Goal: Answer question/provide support: Answer question/provide support

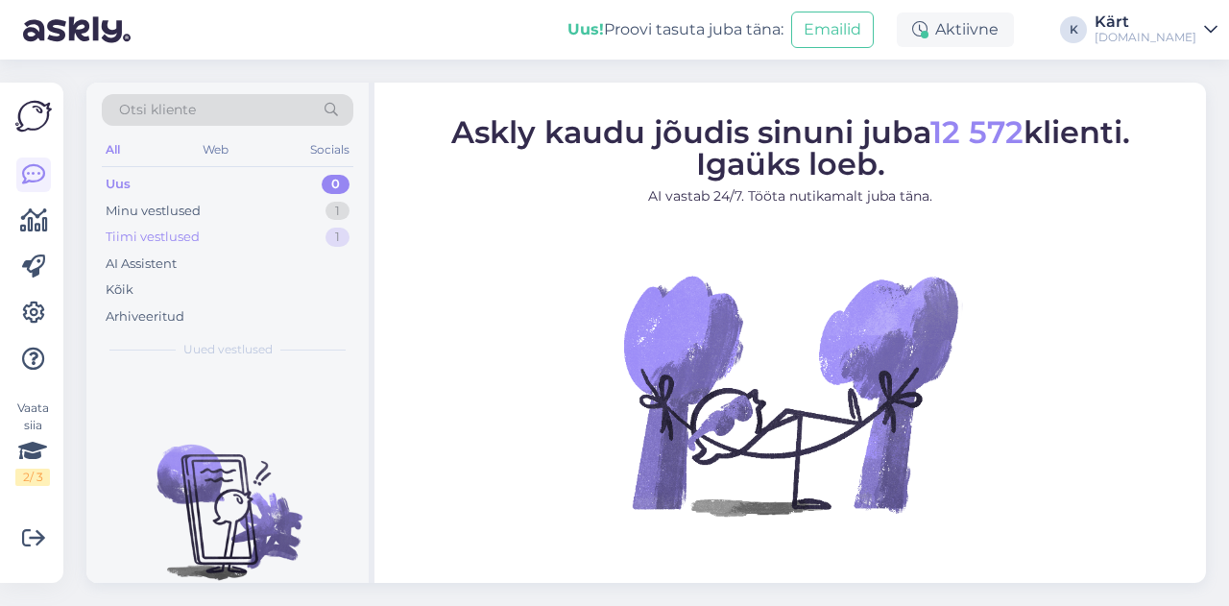
click at [194, 224] on div "Tiimi vestlused 1" at bounding box center [228, 237] width 252 height 27
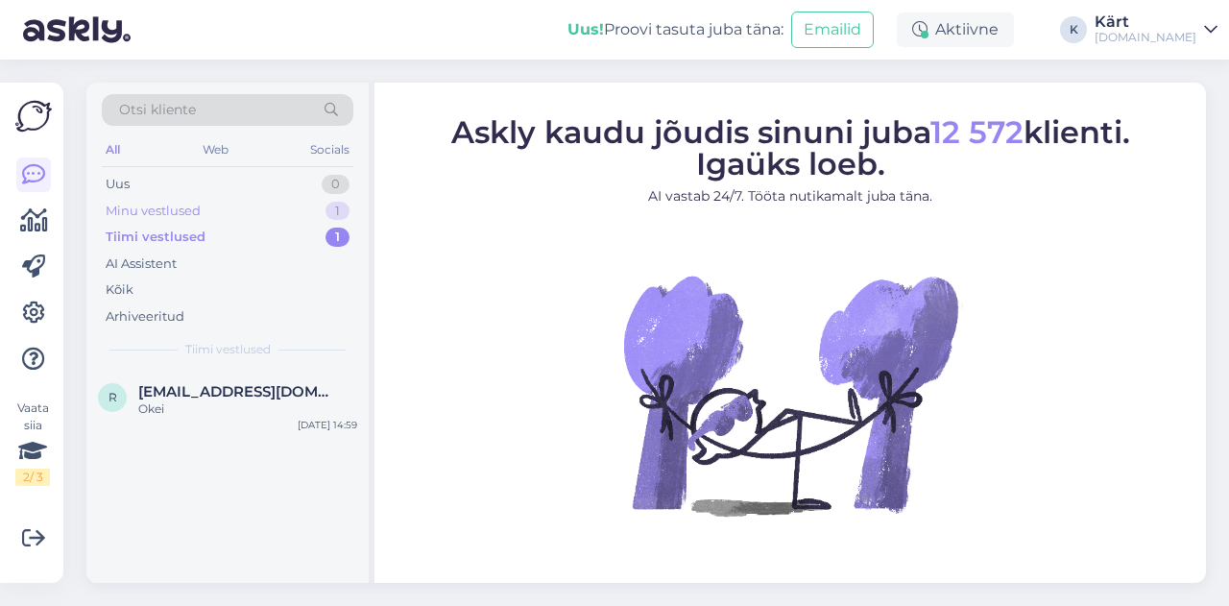
click at [207, 204] on div "Minu vestlused 1" at bounding box center [228, 211] width 252 height 27
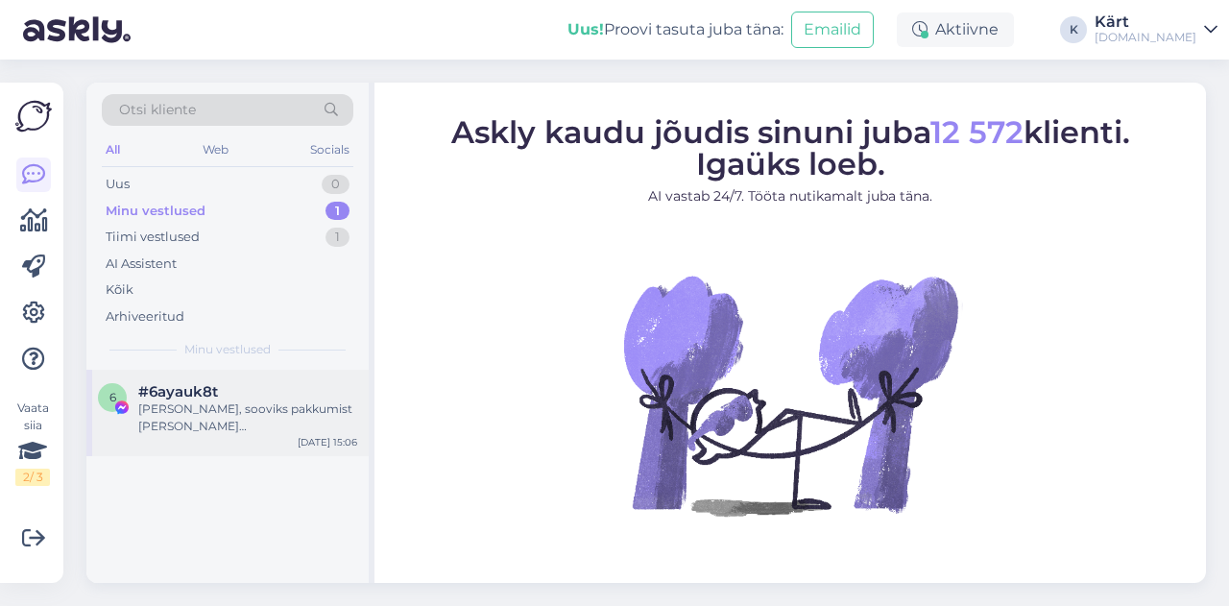
click at [256, 412] on div "[PERSON_NAME], sooviks pakkumist [PERSON_NAME][DEMOGRAPHIC_DATA]. Väljalend 18.…" at bounding box center [247, 417] width 219 height 35
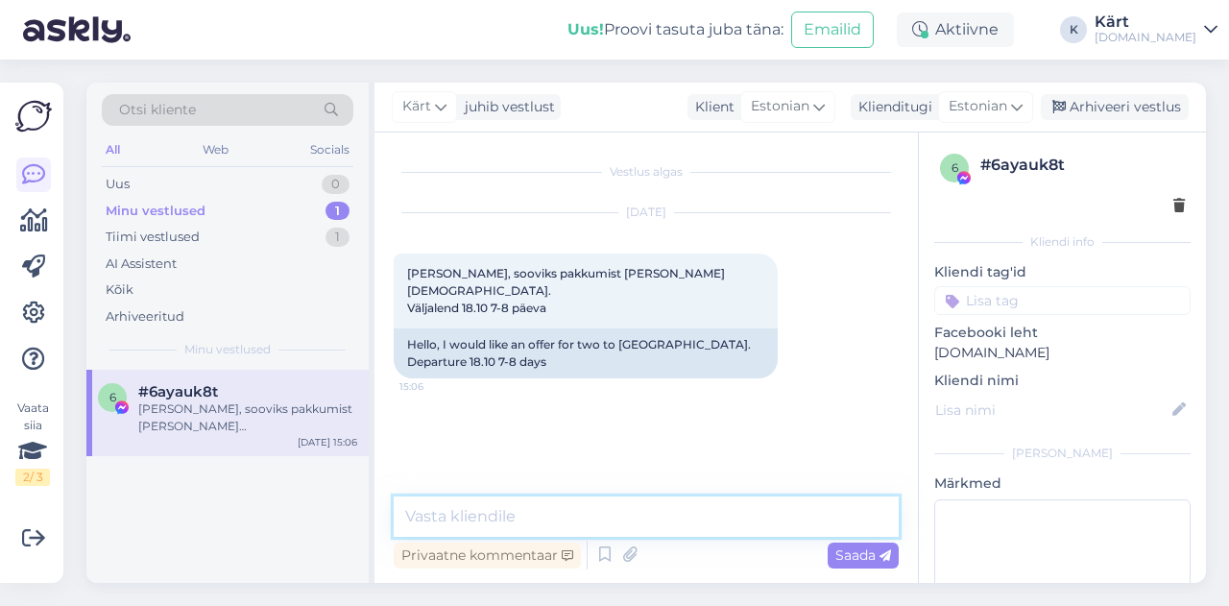
click at [608, 529] on textarea at bounding box center [646, 516] width 505 height 40
type textarea "T"
type textarea "t"
type textarea "Tere"
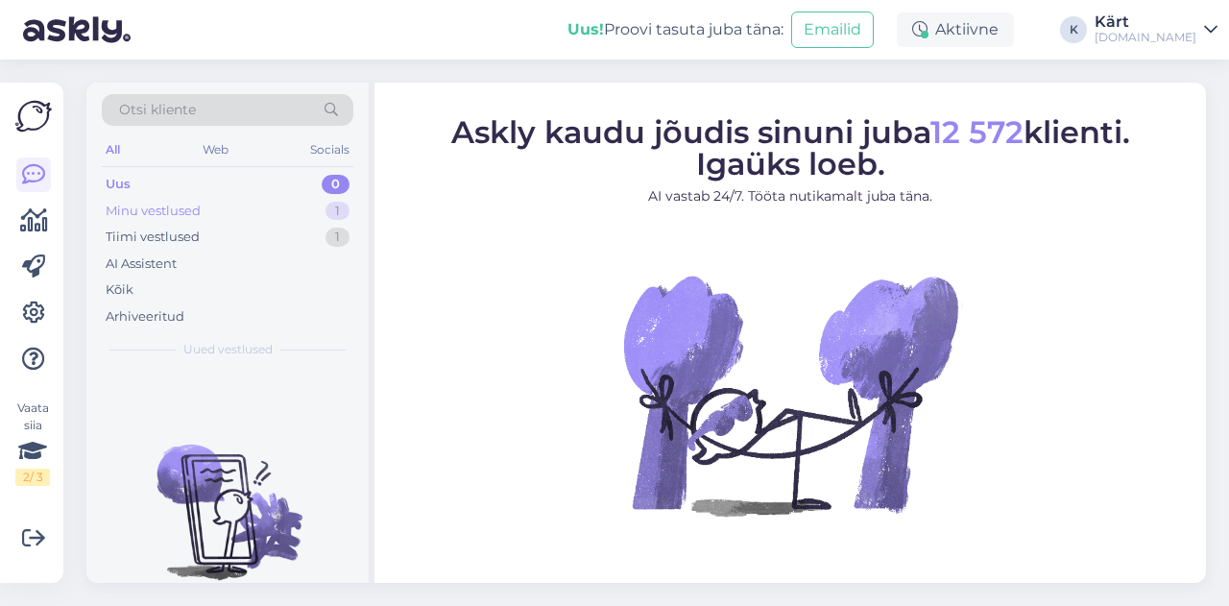
click at [204, 216] on div "Minu vestlused 1" at bounding box center [228, 211] width 252 height 27
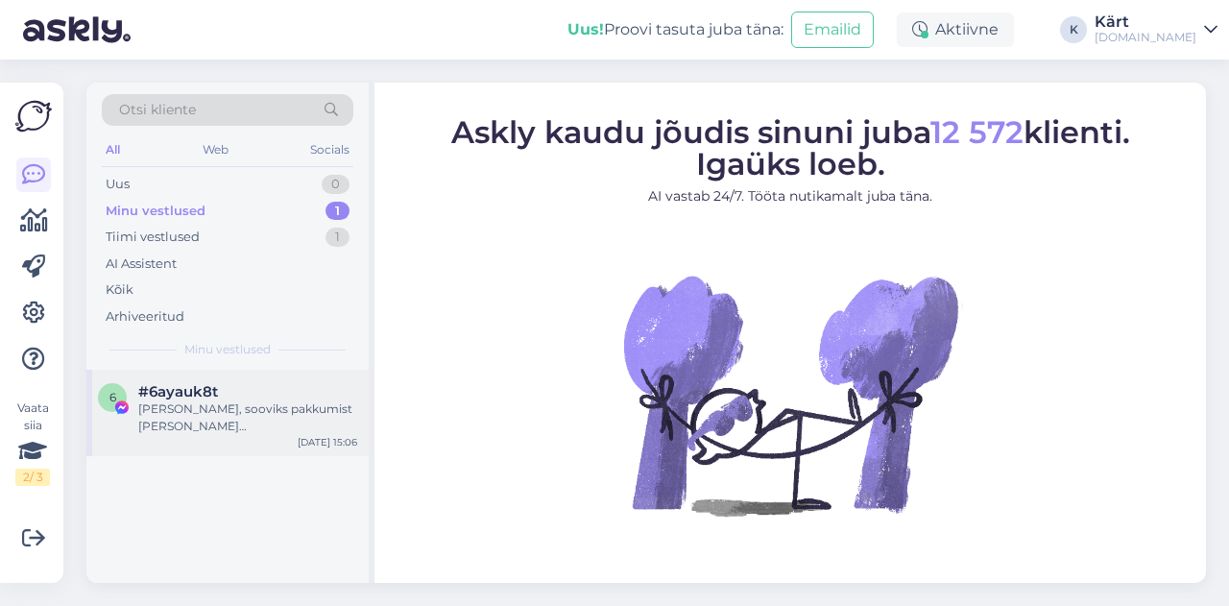
click at [199, 417] on div "[PERSON_NAME], sooviks pakkumist [PERSON_NAME][DEMOGRAPHIC_DATA]. Väljalend 18.…" at bounding box center [247, 417] width 219 height 35
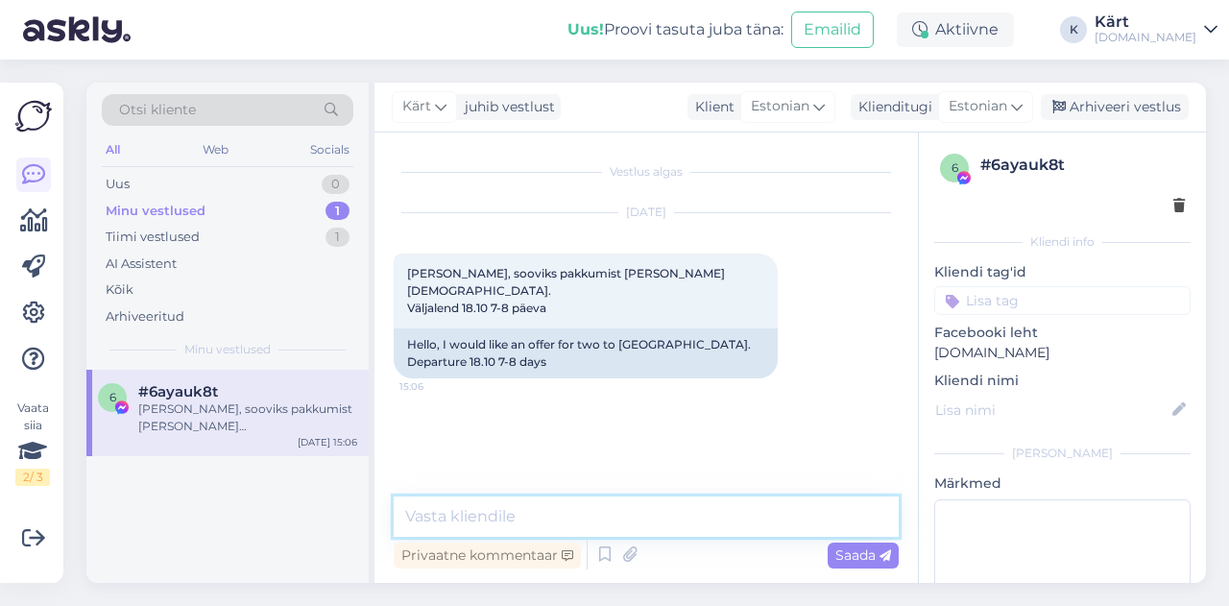
click at [671, 510] on textarea at bounding box center [646, 516] width 505 height 40
type textarea "Tere"
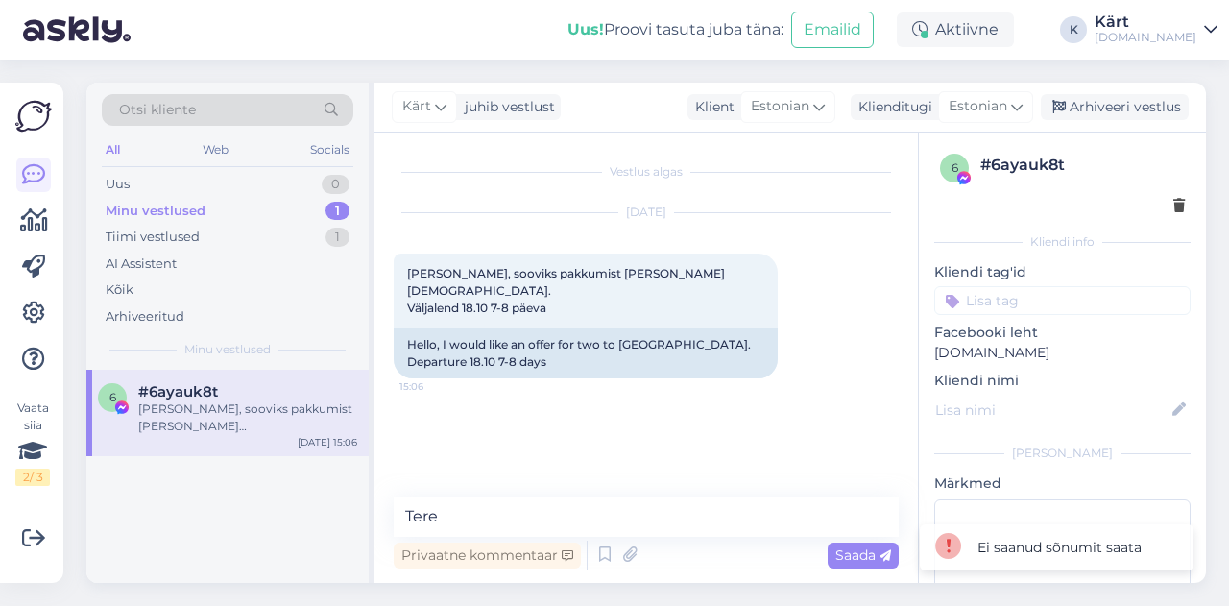
click at [1041, 545] on div "Ei saanud sõnumit saata" at bounding box center [1059, 548] width 164 height 20
click at [47, 310] on link at bounding box center [33, 313] width 35 height 35
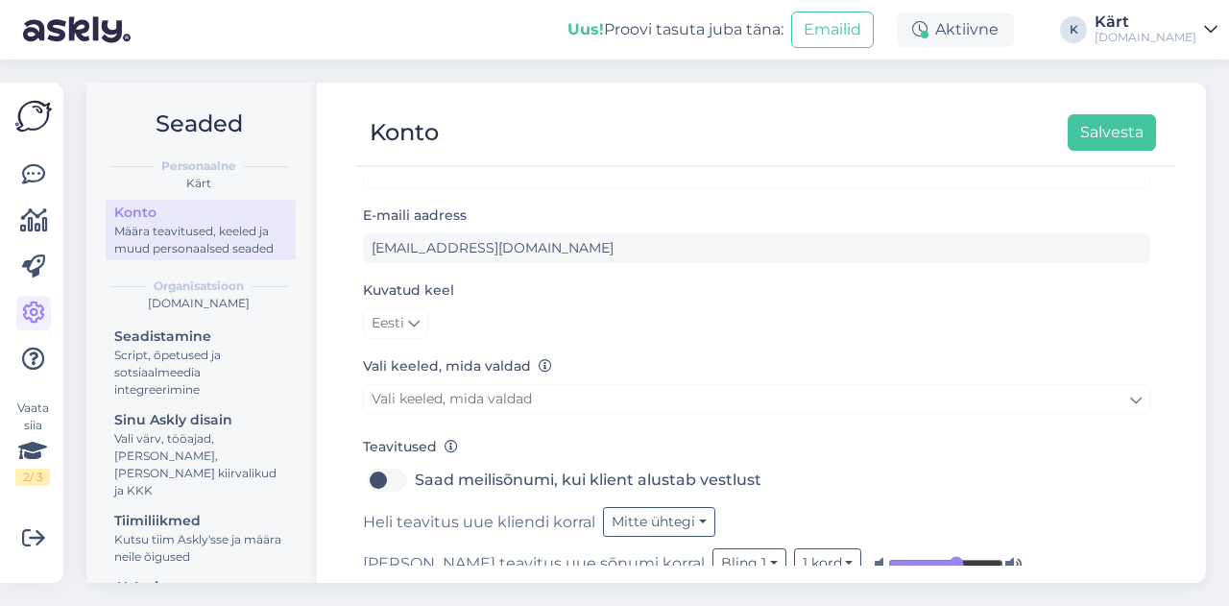
scroll to position [73, 0]
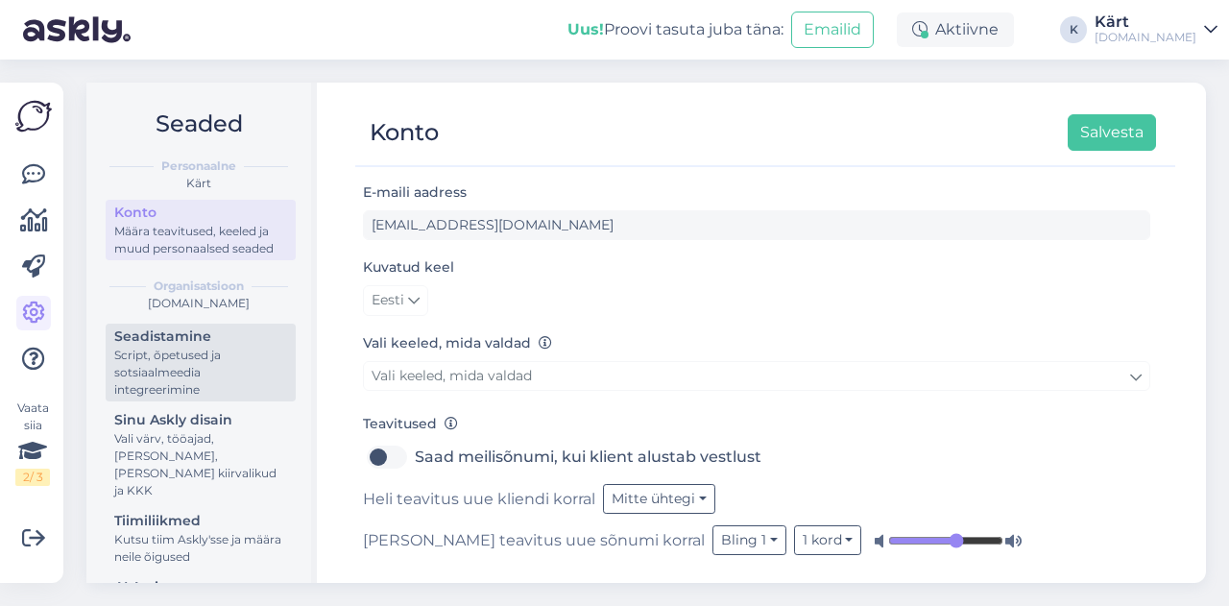
click at [212, 377] on div "Script, õpetused ja sotsiaalmeedia integreerimine" at bounding box center [200, 373] width 173 height 52
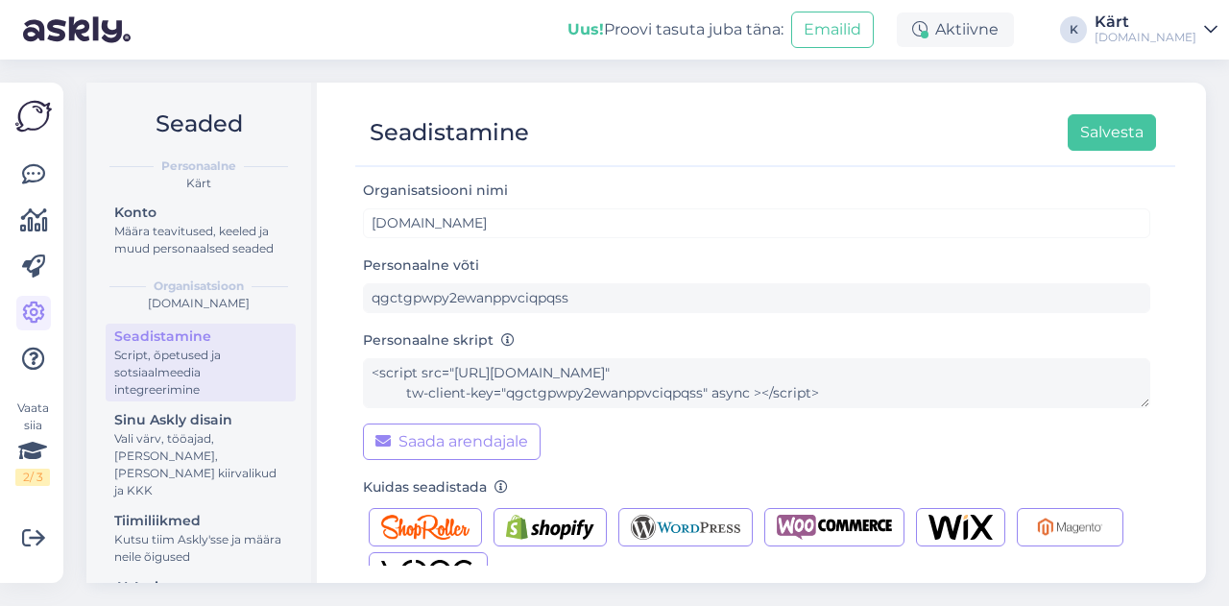
scroll to position [413, 0]
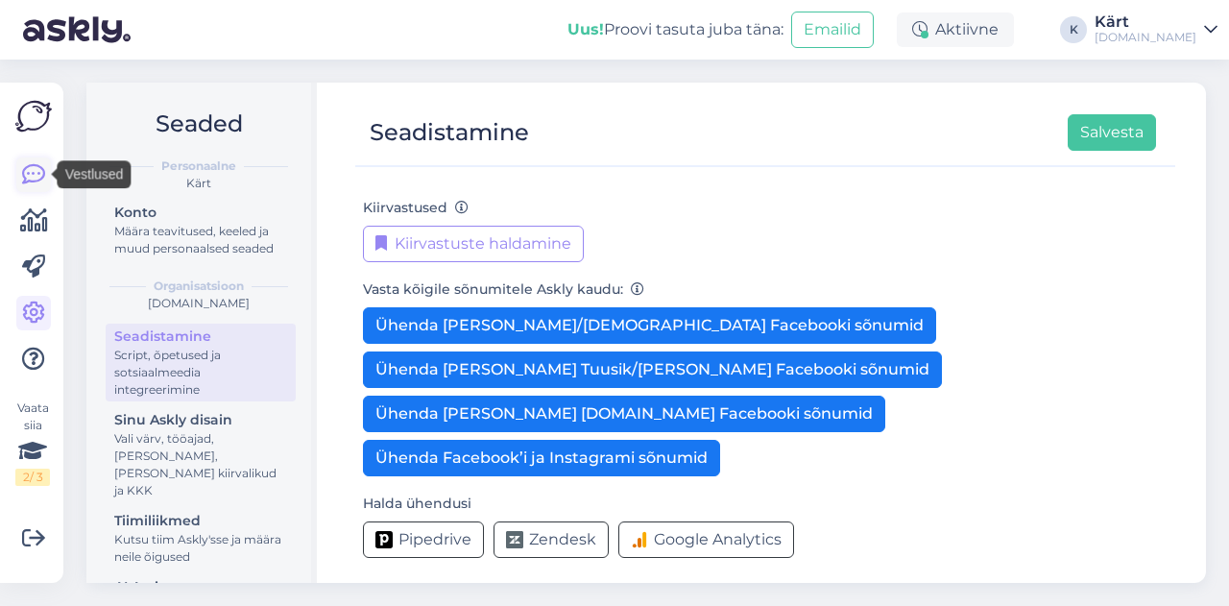
click at [42, 163] on icon at bounding box center [33, 174] width 23 height 23
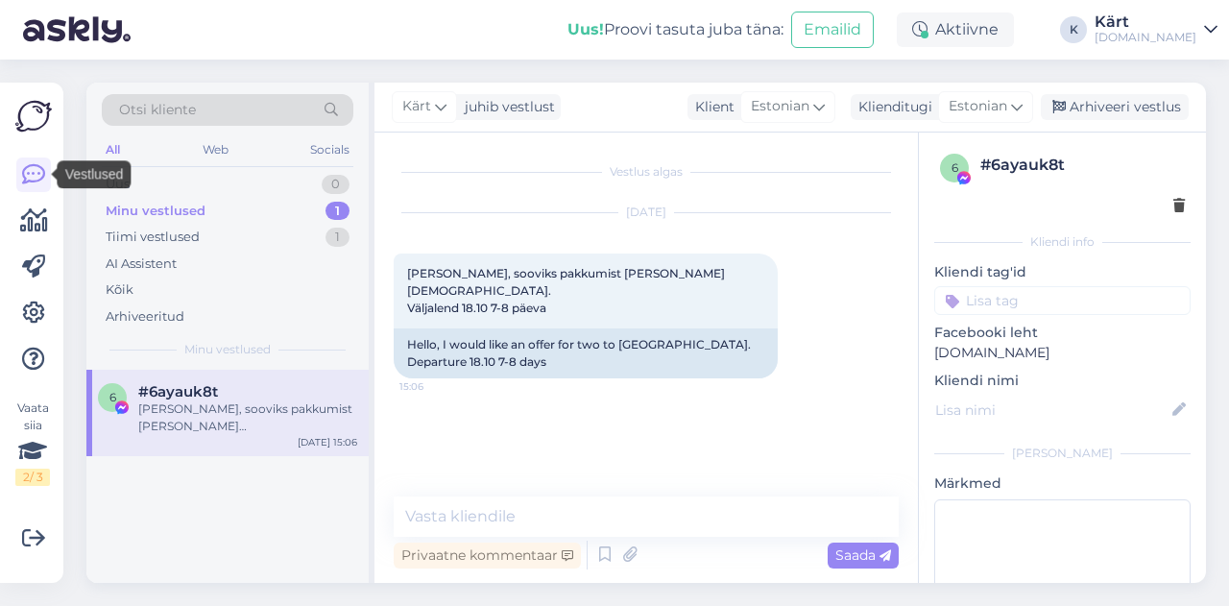
click at [29, 114] on img at bounding box center [33, 116] width 36 height 36
click at [89, 22] on img at bounding box center [77, 30] width 108 height 60
click at [1215, 30] on icon at bounding box center [1210, 29] width 13 height 15
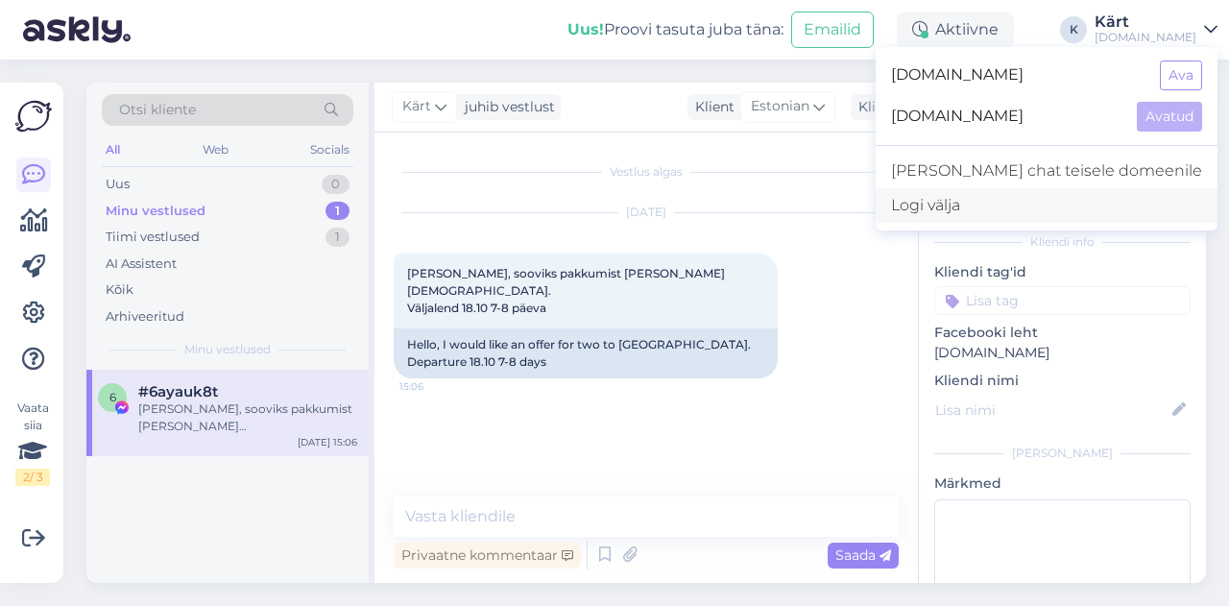
click at [1127, 206] on div "Logi välja" at bounding box center [1046, 205] width 342 height 35
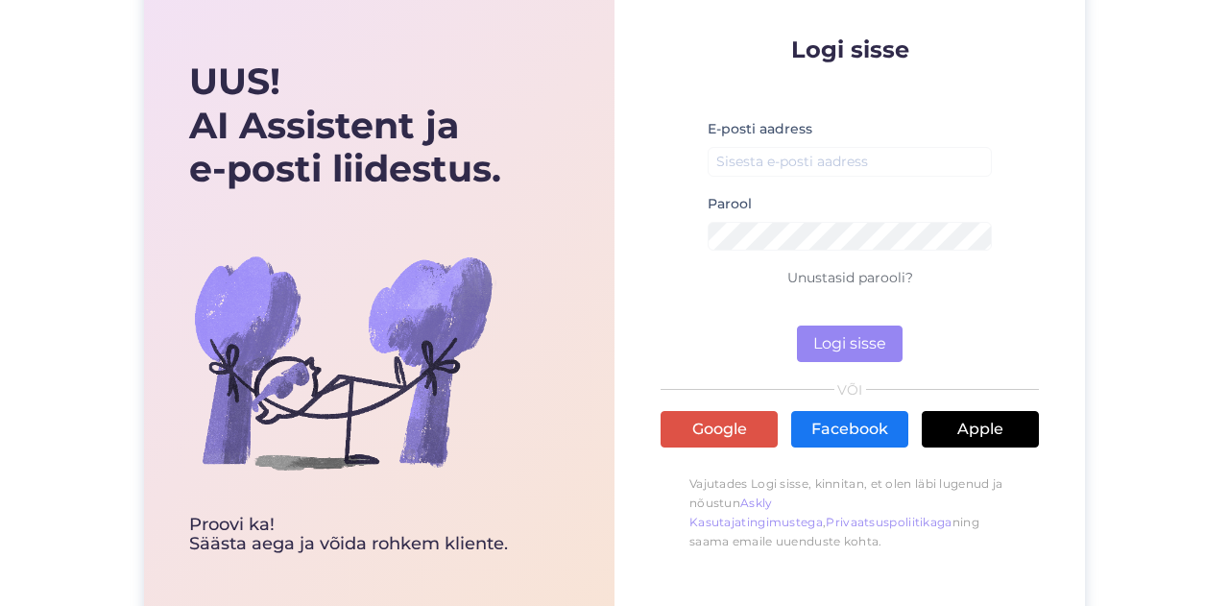
scroll to position [90, 0]
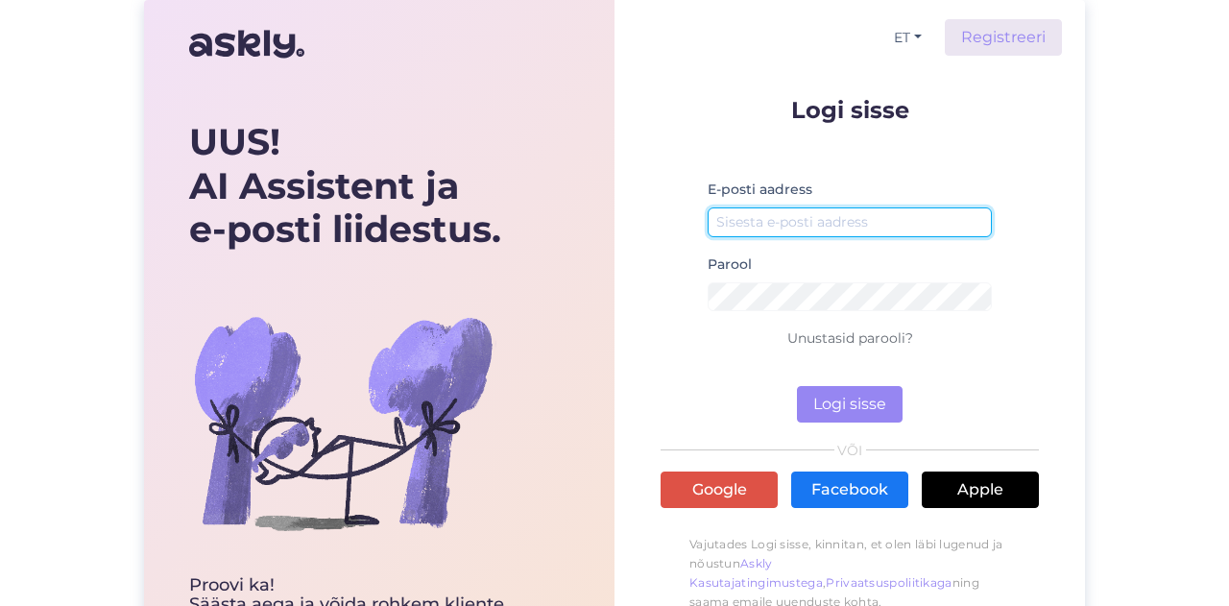
type input "[EMAIL_ADDRESS][DOMAIN_NAME]"
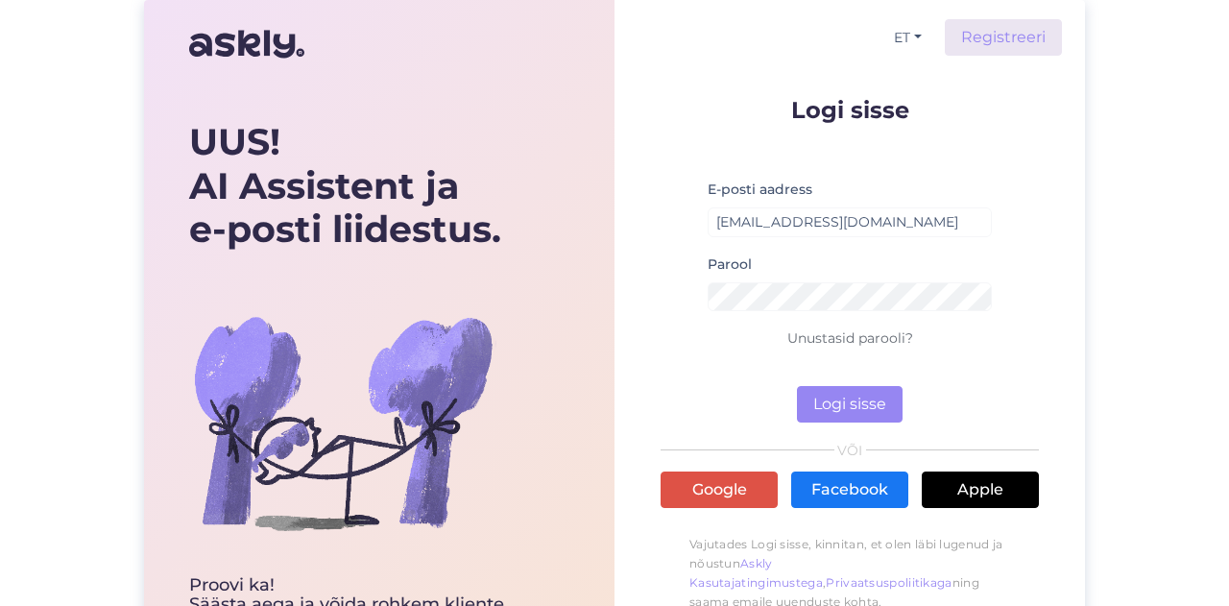
click at [219, 40] on img at bounding box center [246, 44] width 115 height 46
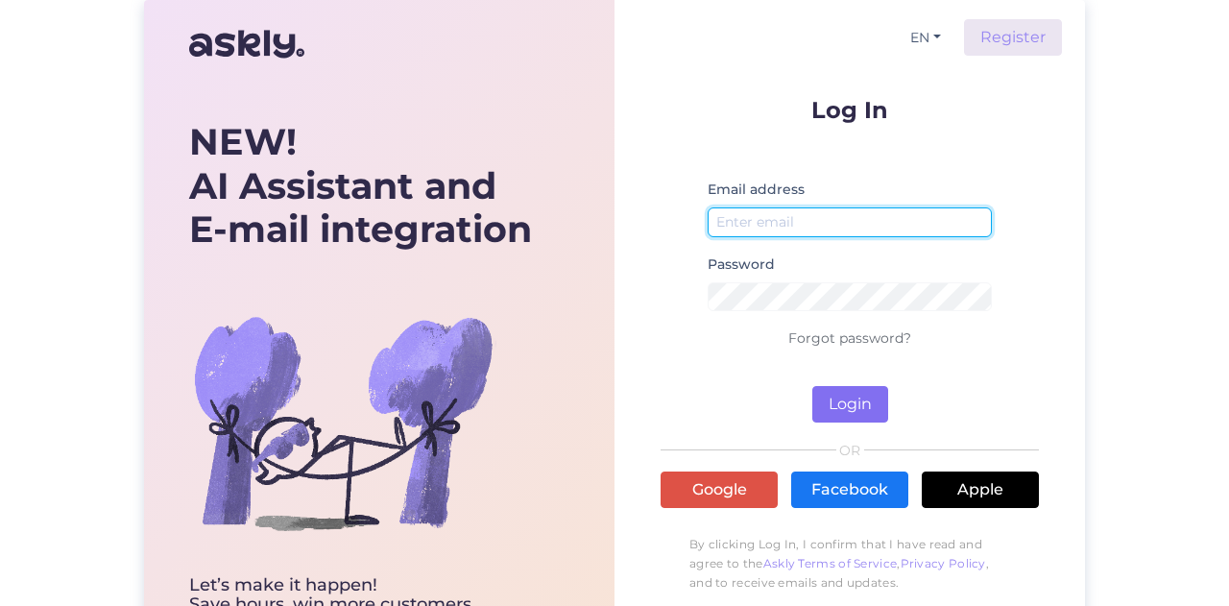
type input "[EMAIL_ADDRESS][DOMAIN_NAME]"
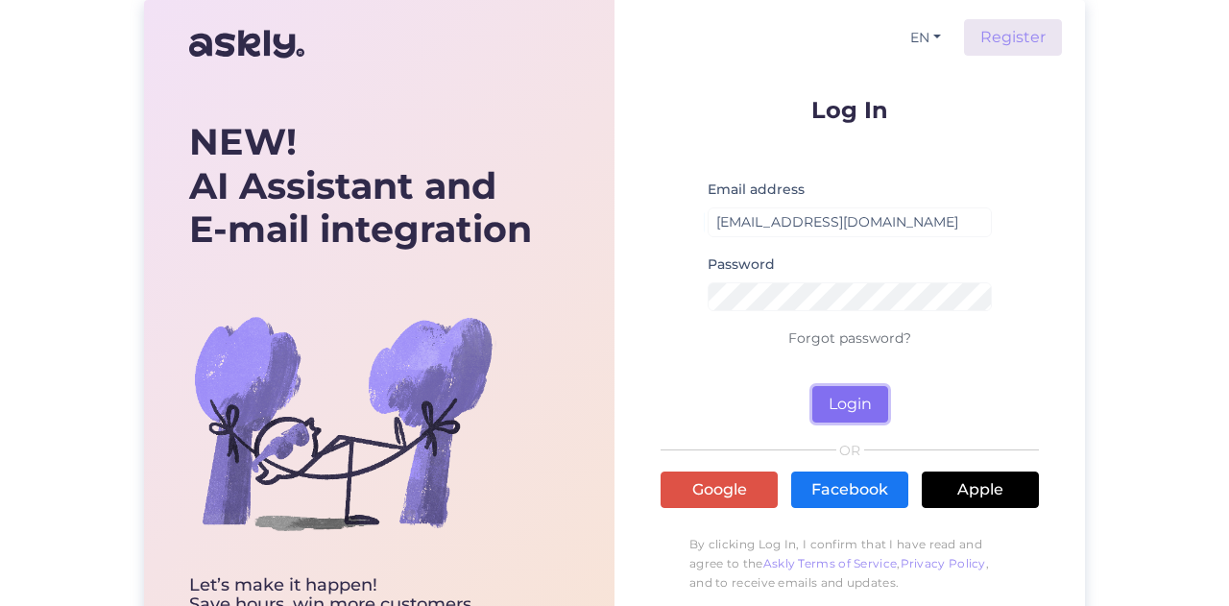
click at [847, 398] on button "Login" at bounding box center [850, 404] width 76 height 36
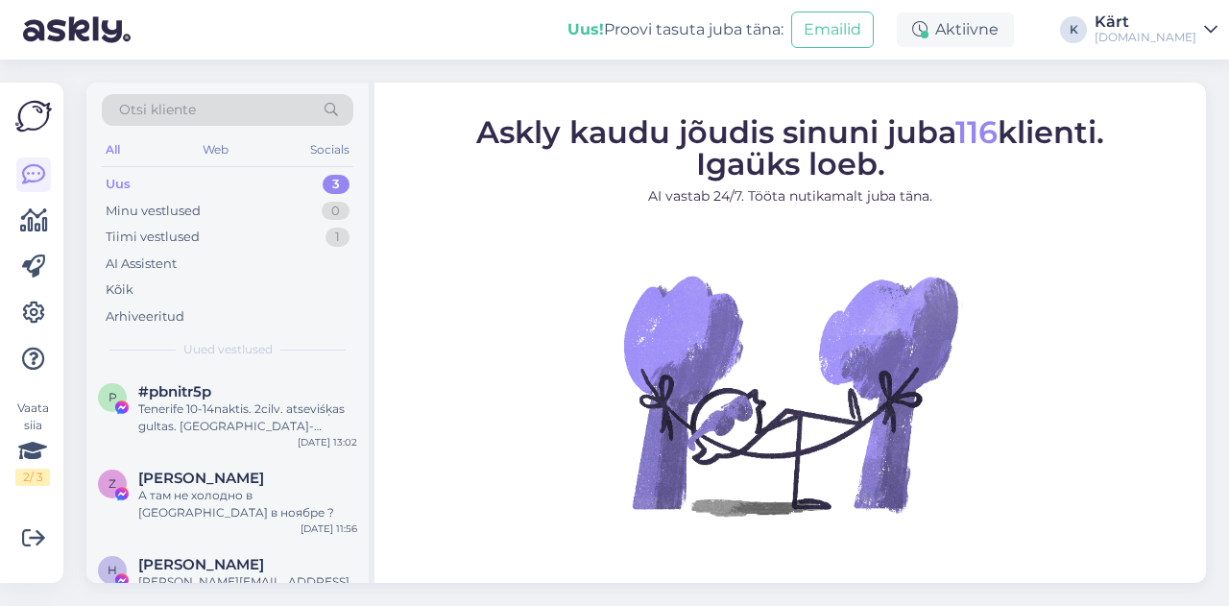
click at [1179, 28] on div "Kärt" at bounding box center [1145, 21] width 102 height 15
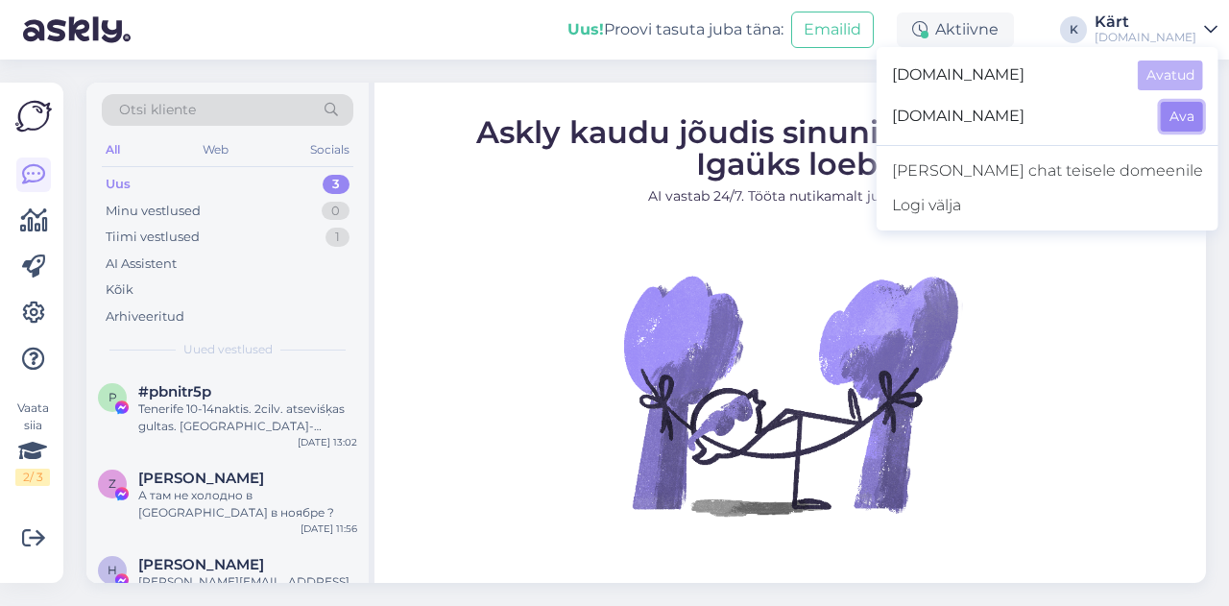
click at [1186, 111] on button "Ava" at bounding box center [1182, 117] width 42 height 30
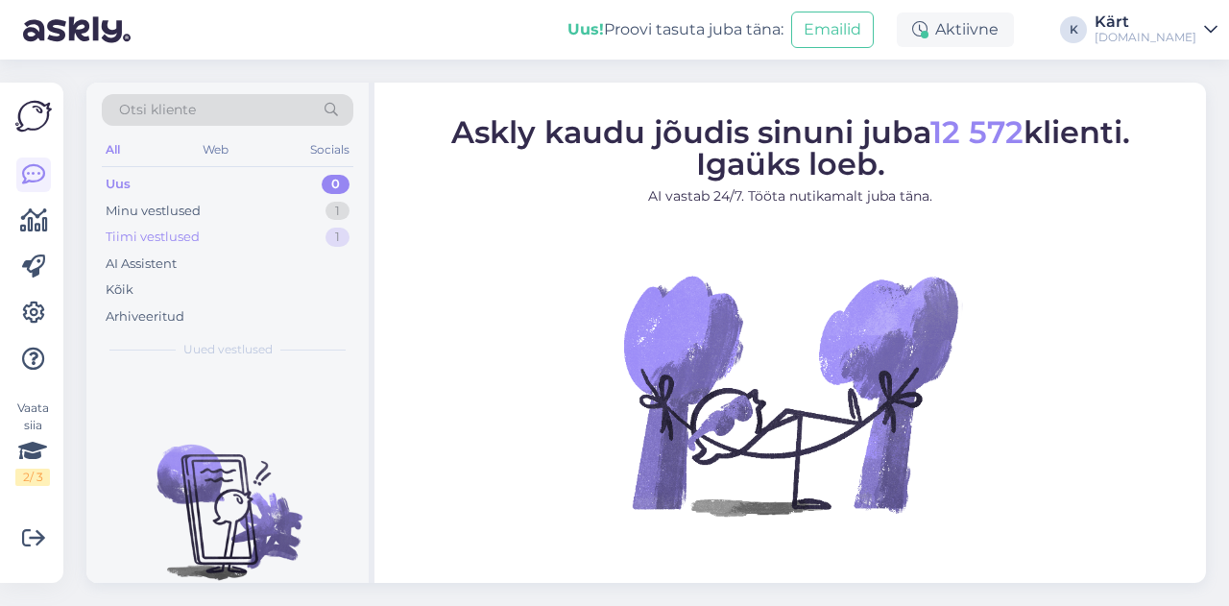
click at [211, 232] on div "Tiimi vestlused 1" at bounding box center [228, 237] width 252 height 27
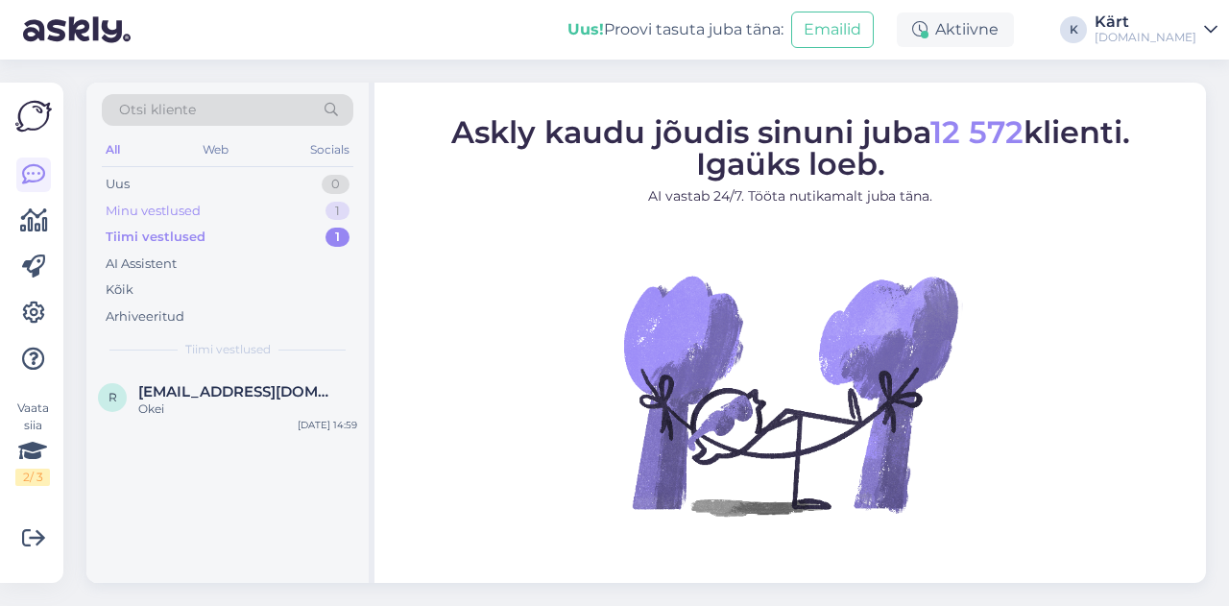
click at [202, 204] on div "Minu vestlused 1" at bounding box center [228, 211] width 252 height 27
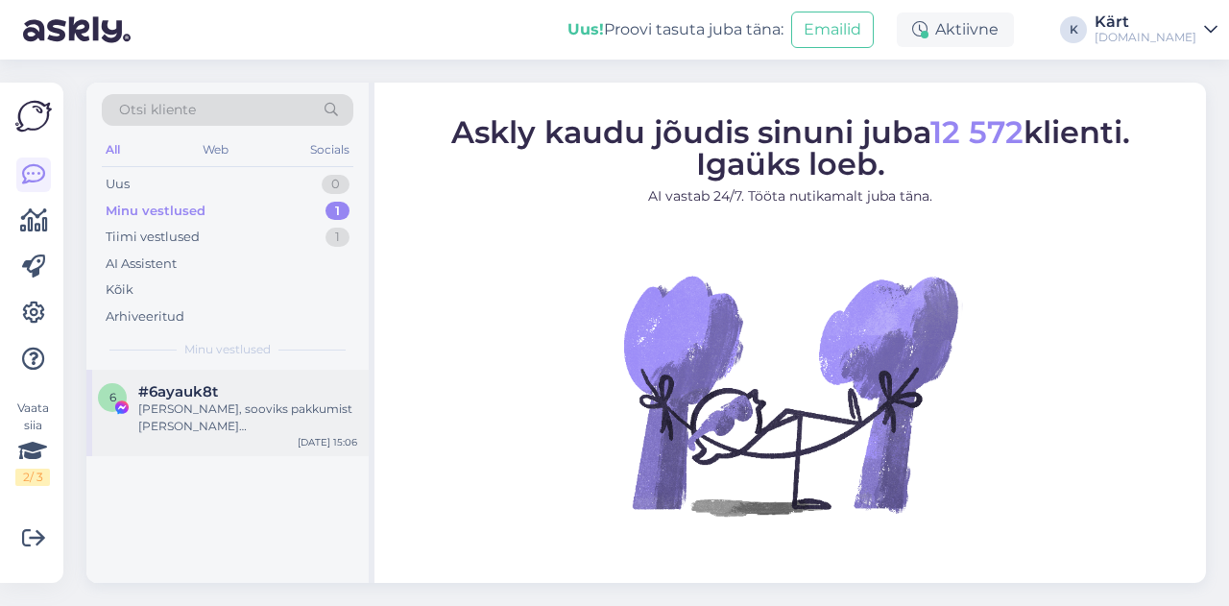
click at [297, 410] on div "Tere, sooviks pakkumist kahele Türki. Väljalend 18.10 7-8 päeva" at bounding box center [247, 417] width 219 height 35
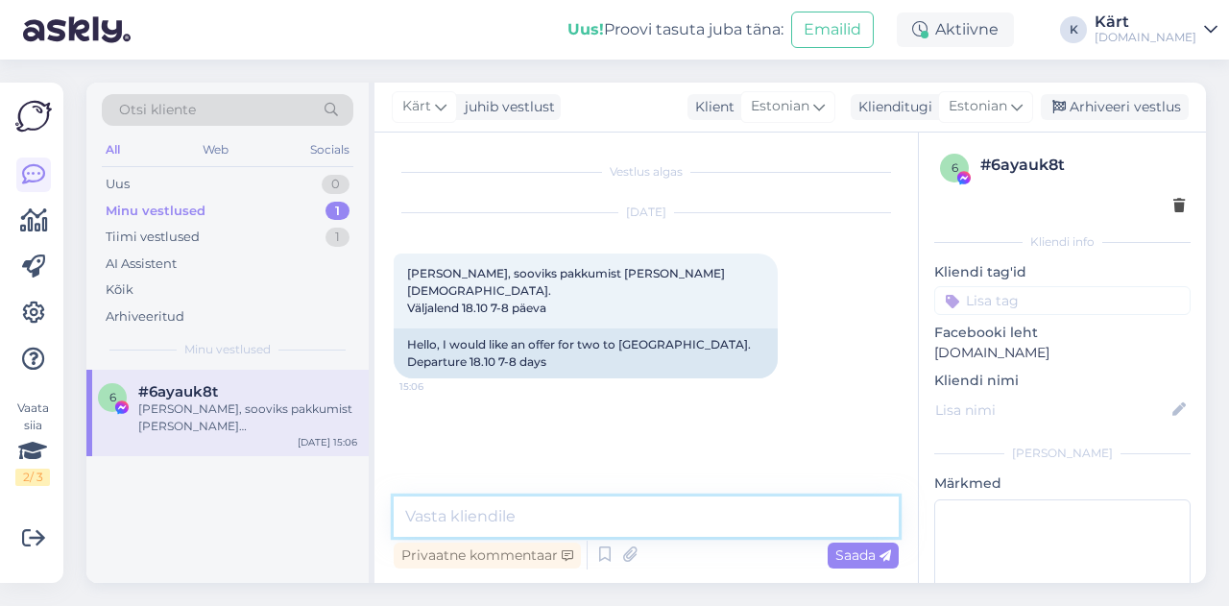
click at [484, 525] on textarea at bounding box center [646, 516] width 505 height 40
type textarea "Tere"
click at [497, 525] on textarea "Tere" at bounding box center [646, 516] width 505 height 40
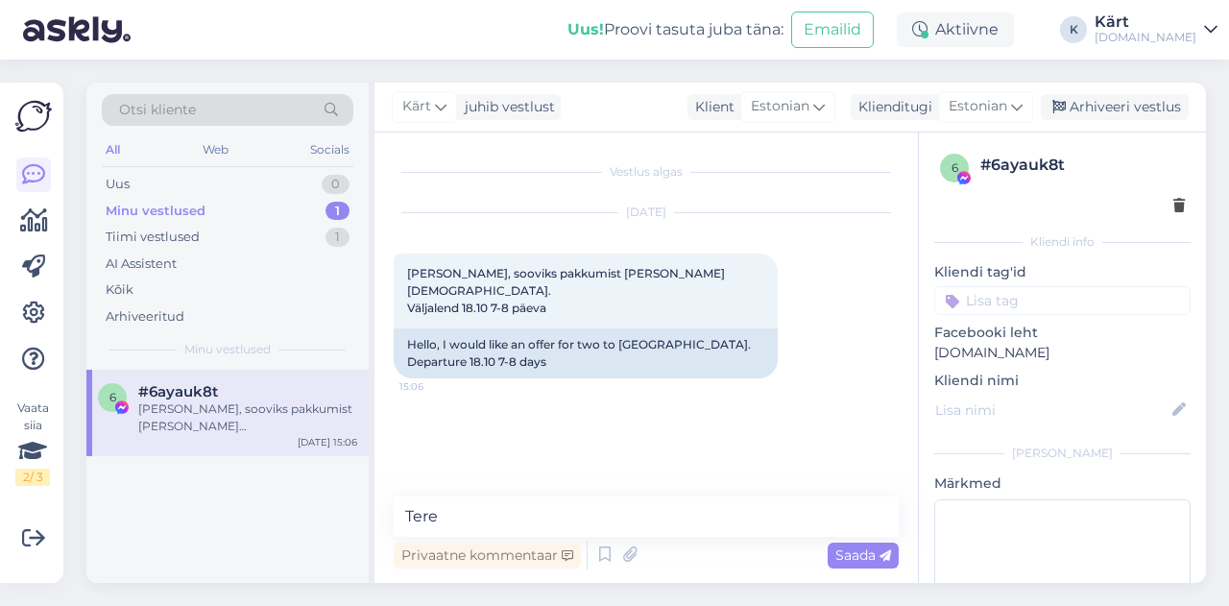
click at [1197, 28] on link "Kärt Tuusik.ee" at bounding box center [1155, 29] width 123 height 31
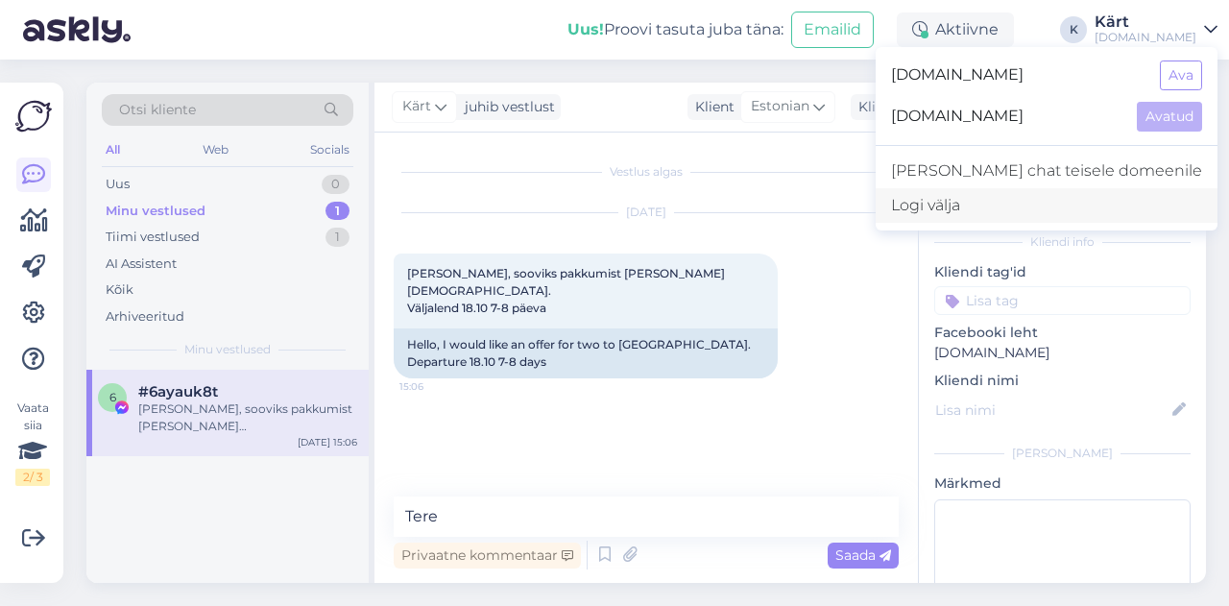
click at [1098, 204] on div "Logi välja" at bounding box center [1046, 205] width 342 height 35
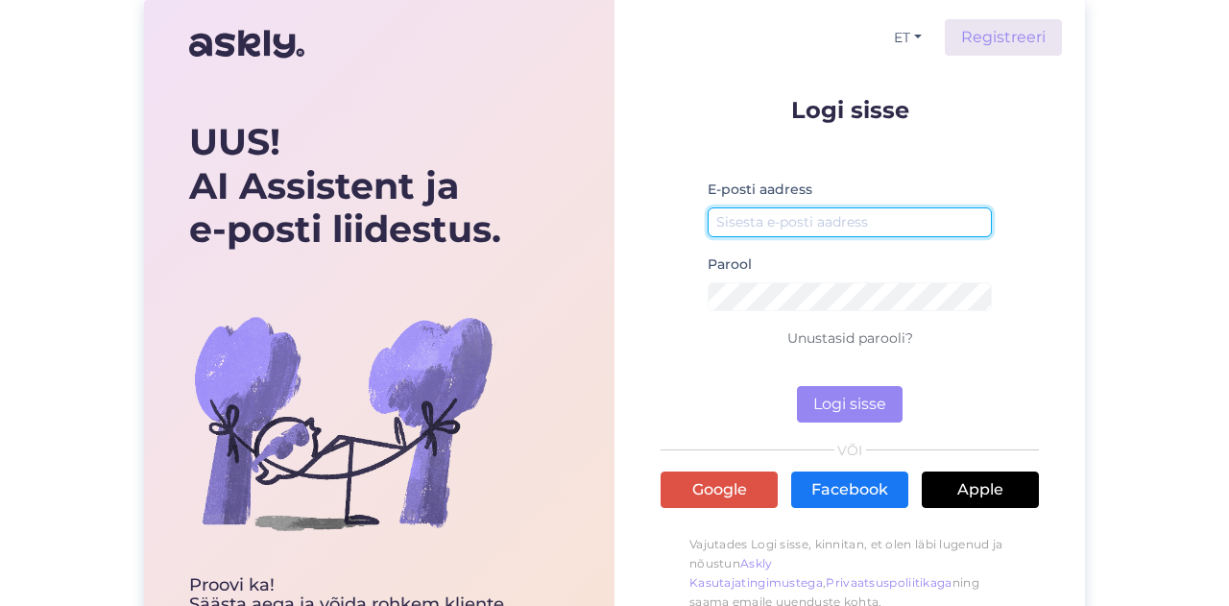
type input "[EMAIL_ADDRESS][DOMAIN_NAME]"
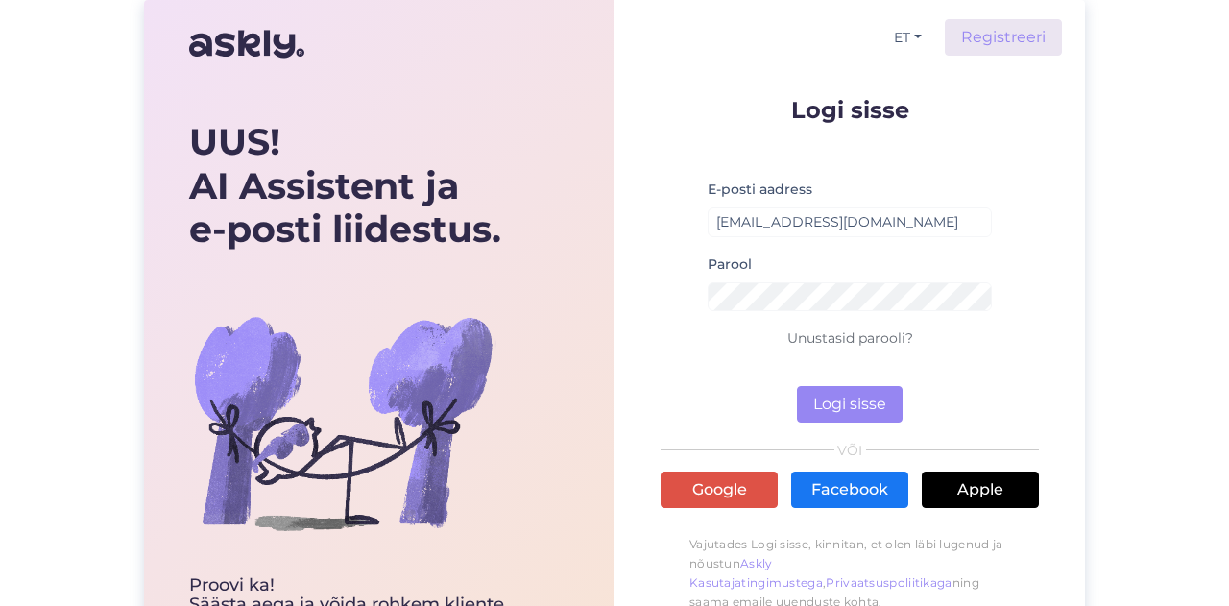
click at [237, 41] on img at bounding box center [246, 44] width 115 height 46
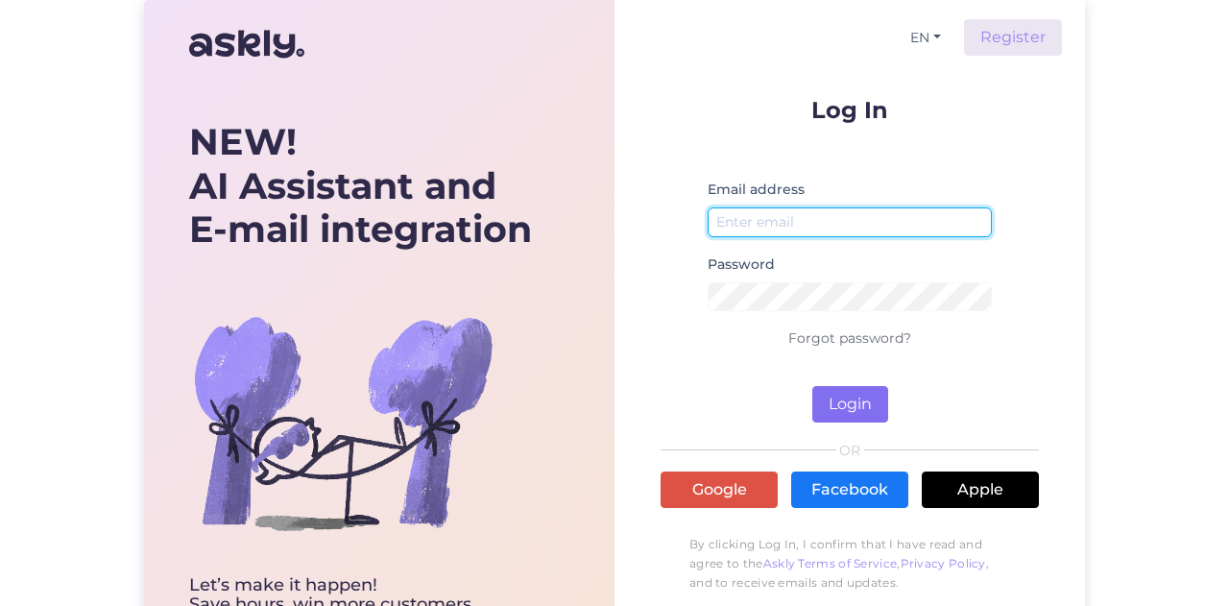
type input "[EMAIL_ADDRESS][DOMAIN_NAME]"
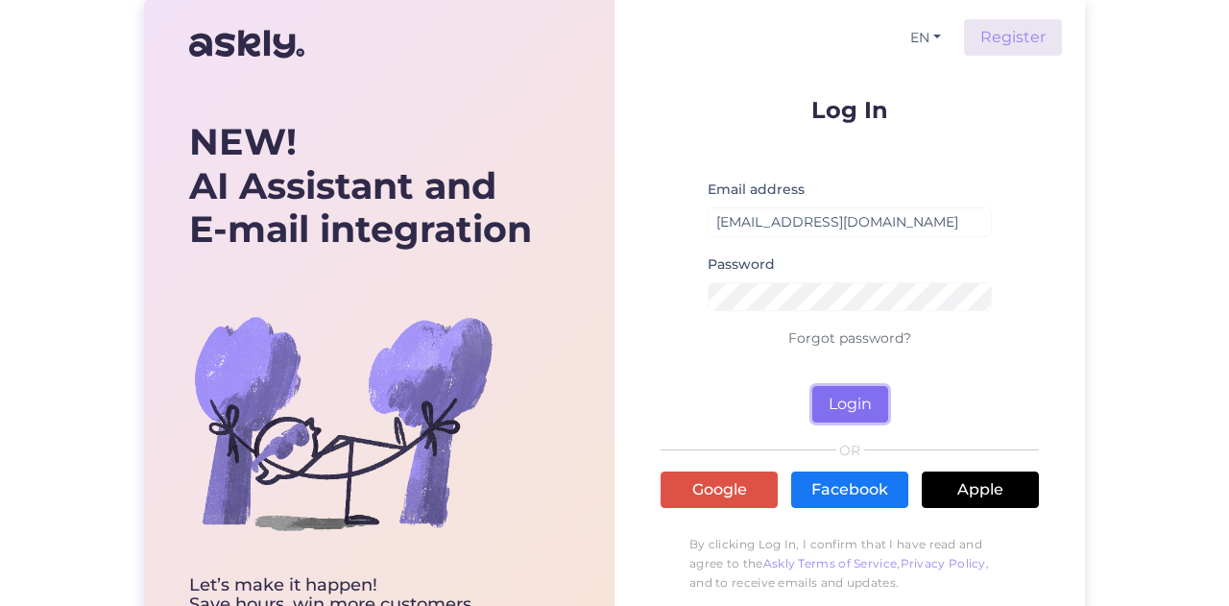
click at [854, 403] on button "Login" at bounding box center [850, 404] width 76 height 36
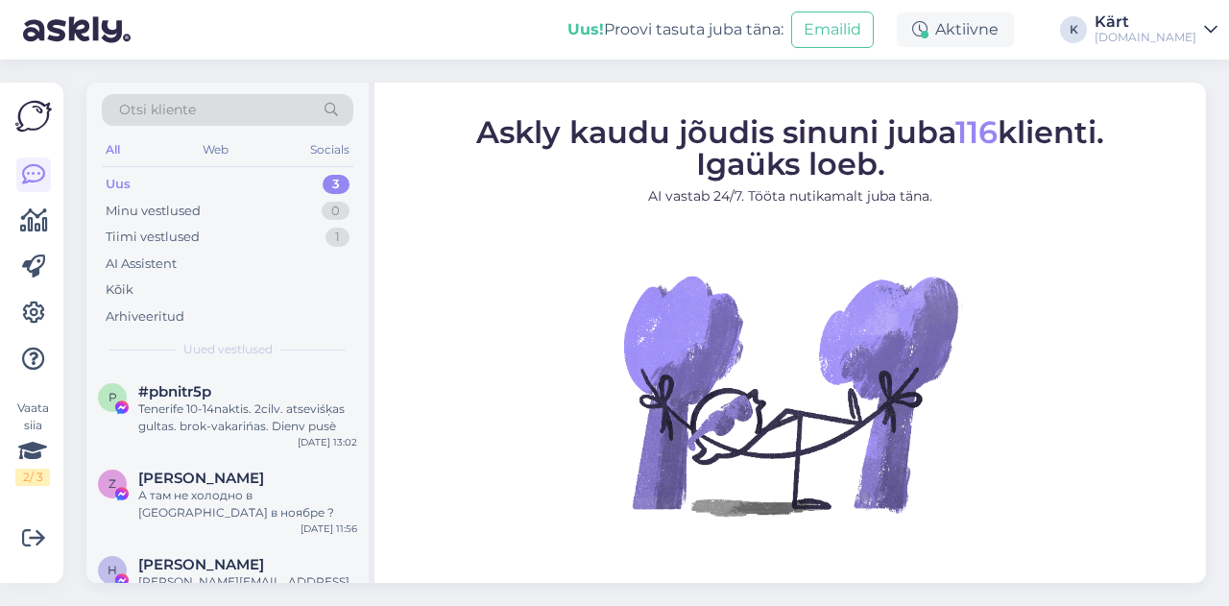
click at [1164, 25] on div "Kärt" at bounding box center [1145, 21] width 102 height 15
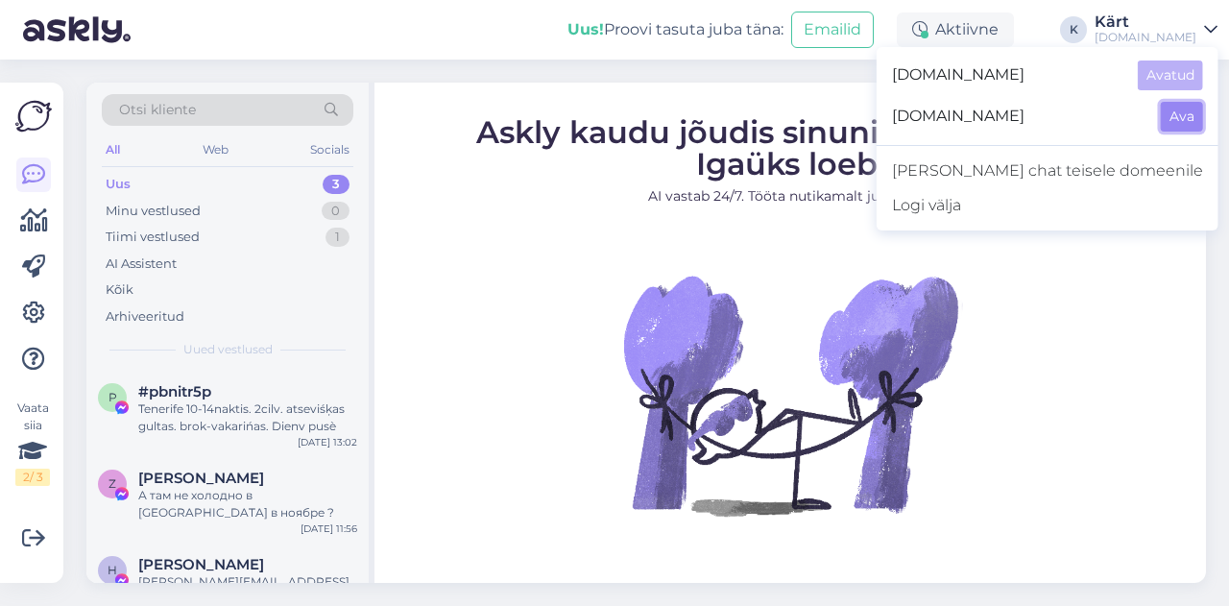
click at [1175, 114] on button "Ava" at bounding box center [1182, 117] width 42 height 30
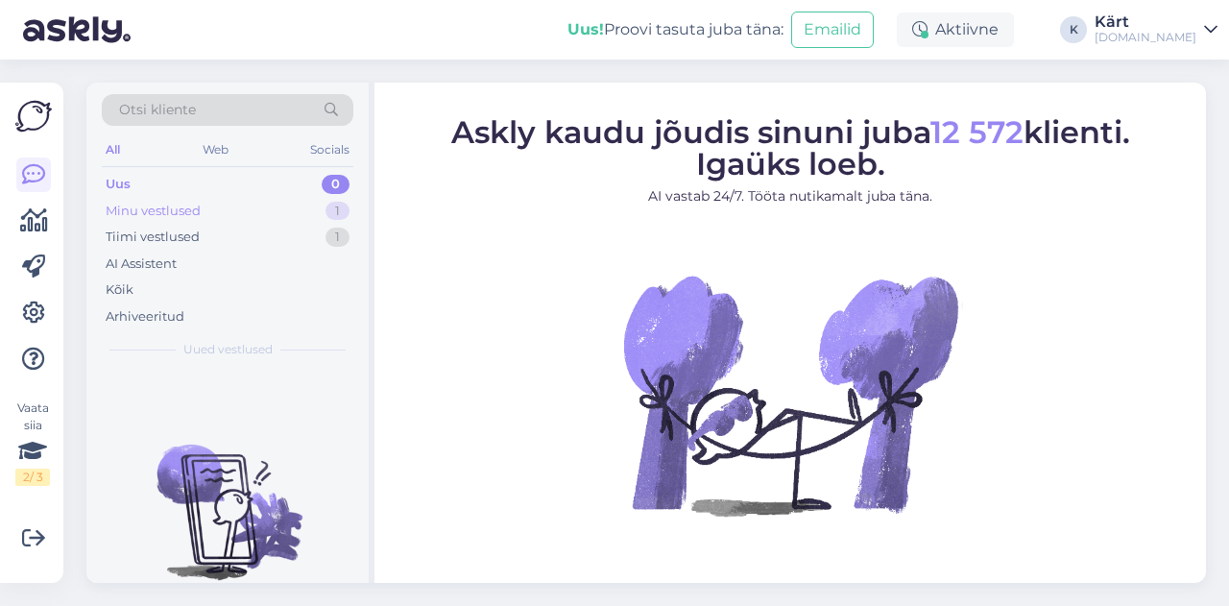
drag, startPoint x: 256, startPoint y: 206, endPoint x: 263, endPoint y: 214, distance: 10.2
click at [256, 208] on div "Minu vestlused 1" at bounding box center [228, 211] width 252 height 27
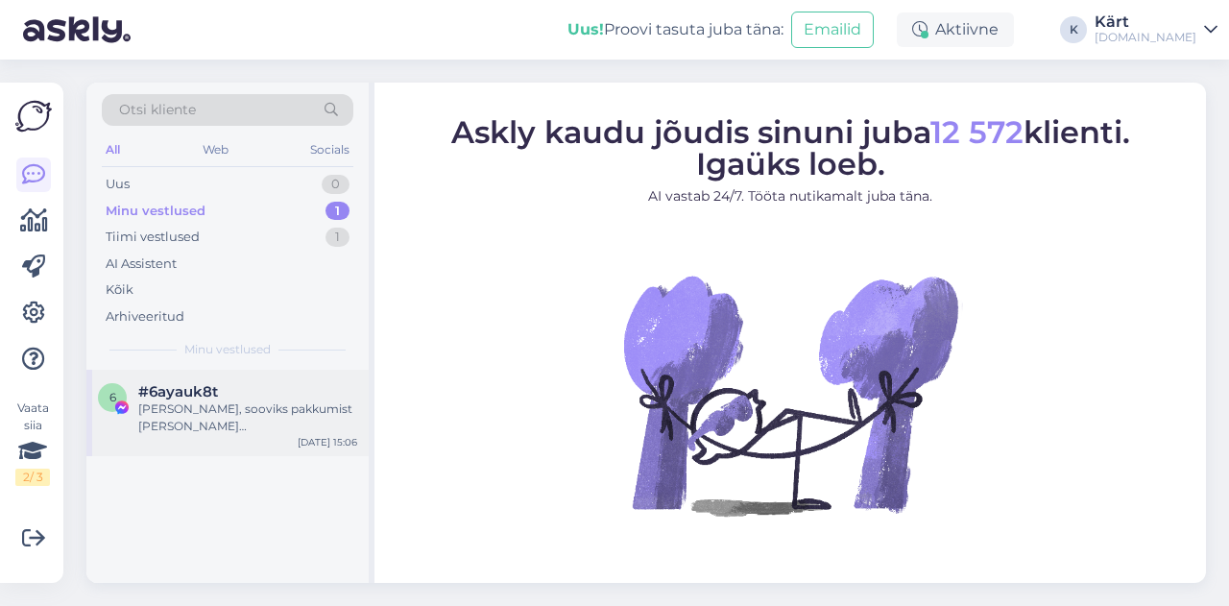
click at [259, 425] on div "[PERSON_NAME], sooviks pakkumist [PERSON_NAME][DEMOGRAPHIC_DATA]. Väljalend 18.…" at bounding box center [247, 417] width 219 height 35
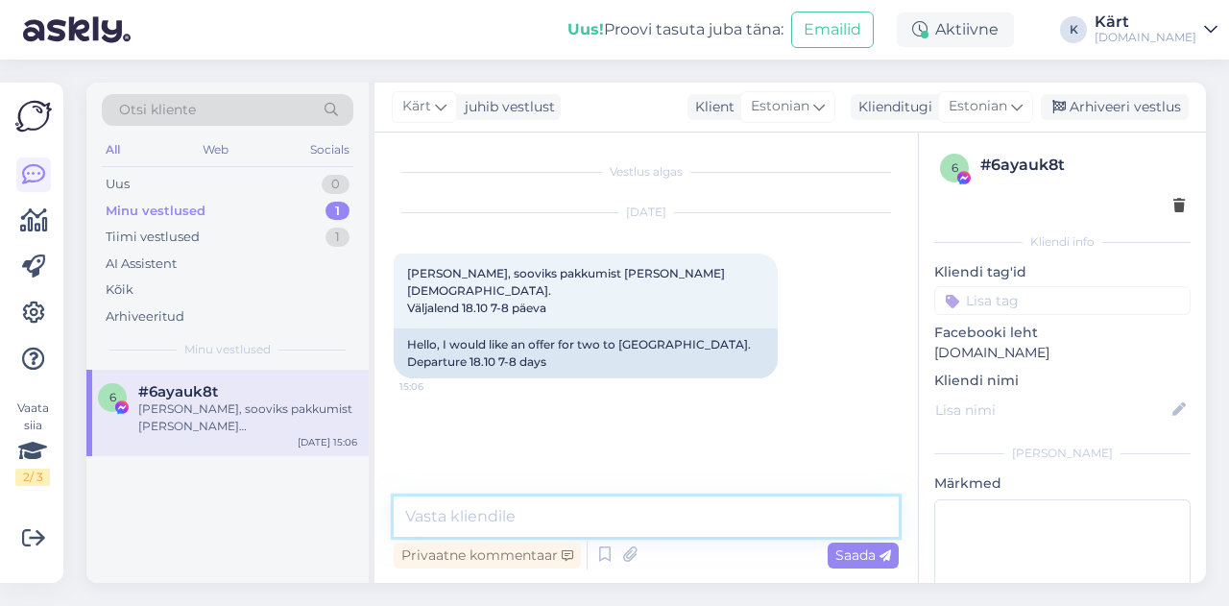
click at [541, 516] on textarea at bounding box center [646, 516] width 505 height 40
type textarea "Tere"
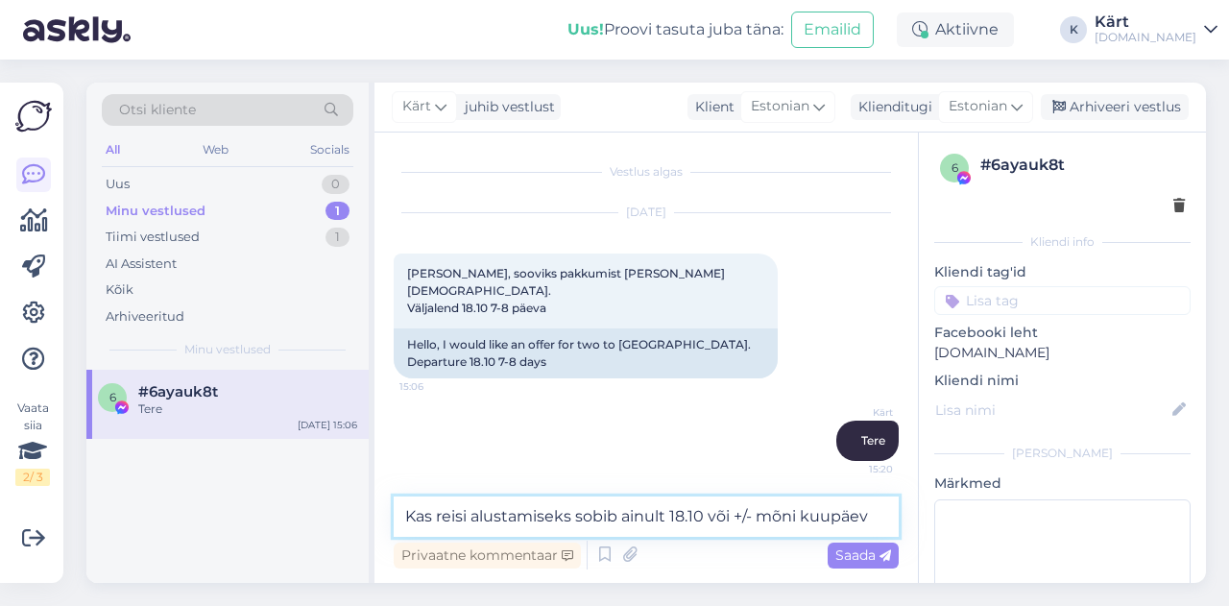
type textarea "Kas reisi alustamiseks sobib ainult 18.10 või +/- mõni kuupäev?"
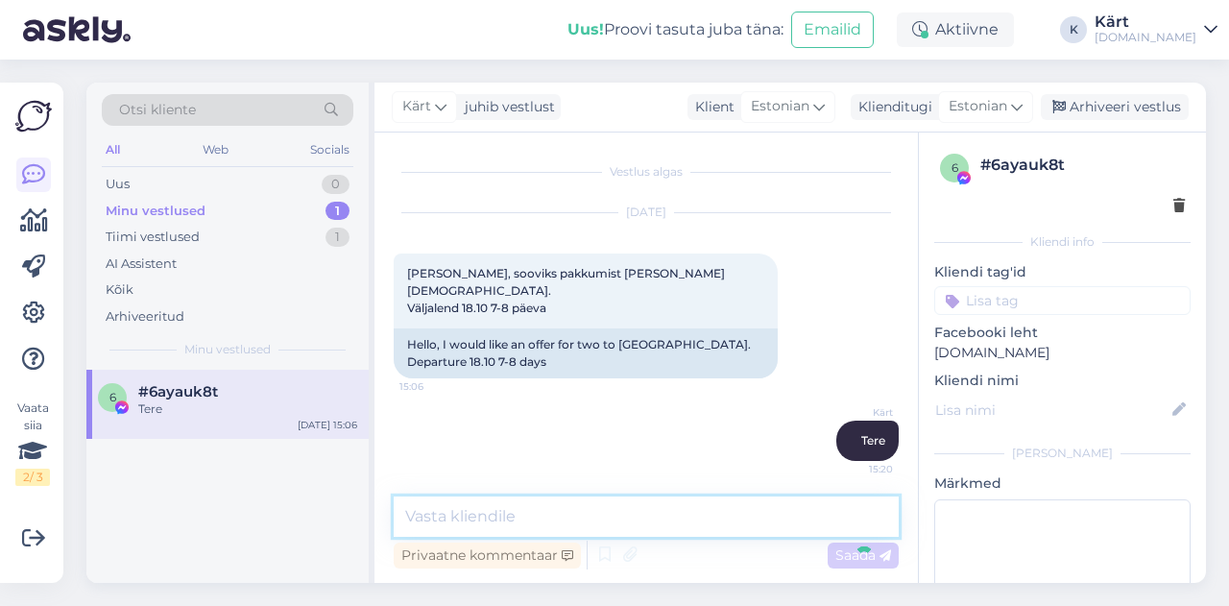
scroll to position [84, 0]
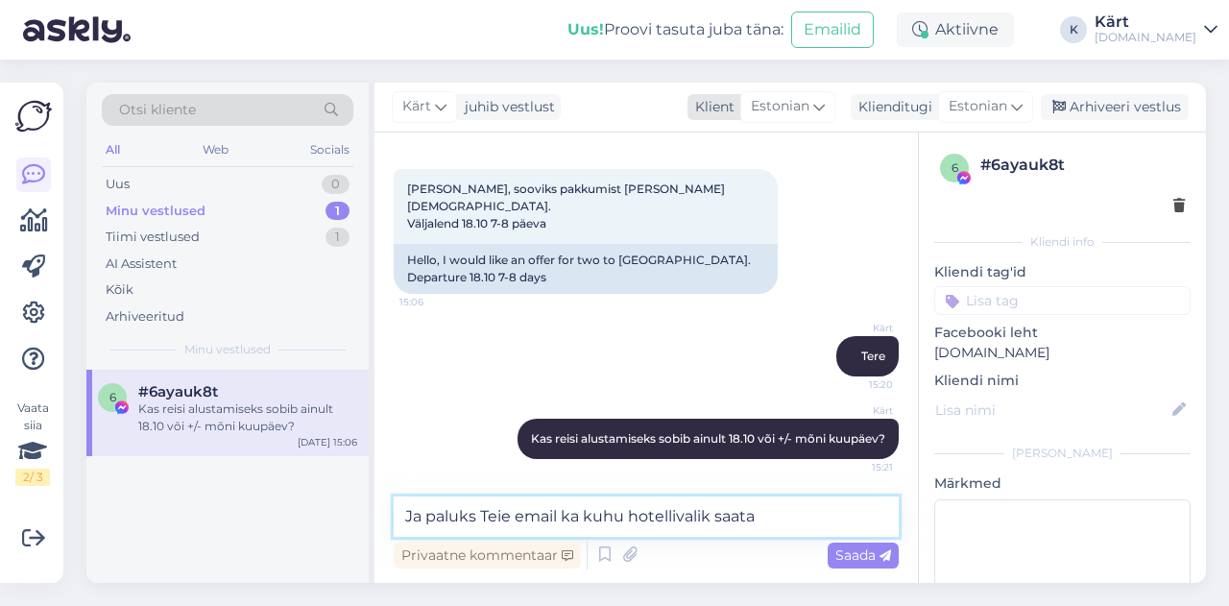
type textarea "Ja paluks Teie email ka kuhu hotellivalik saata 😊"
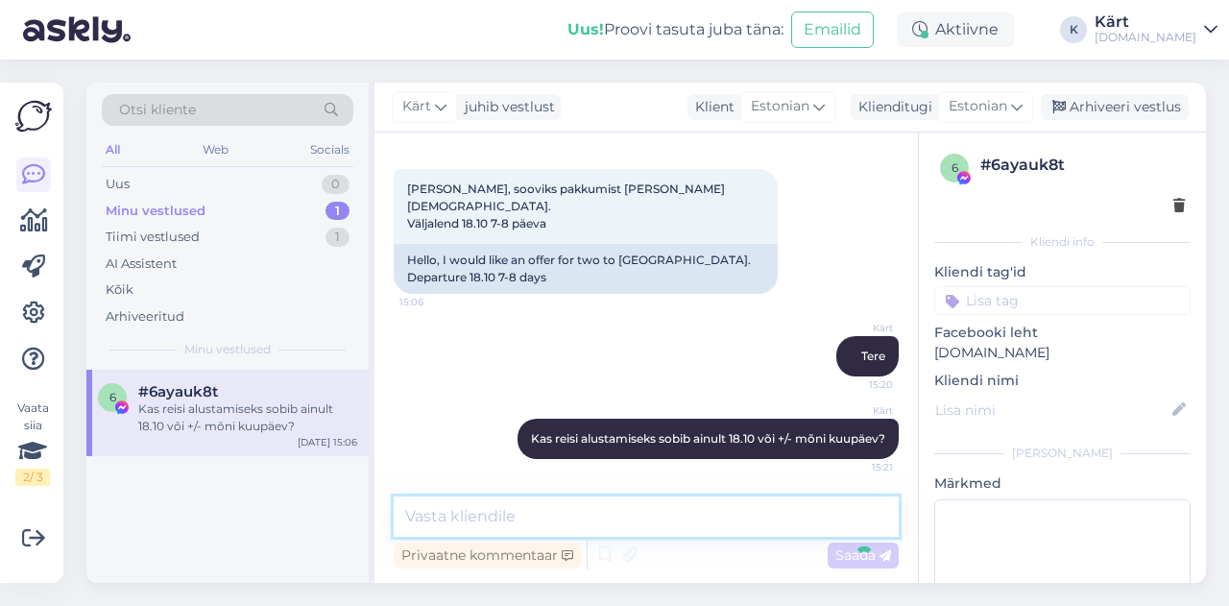
scroll to position [167, 0]
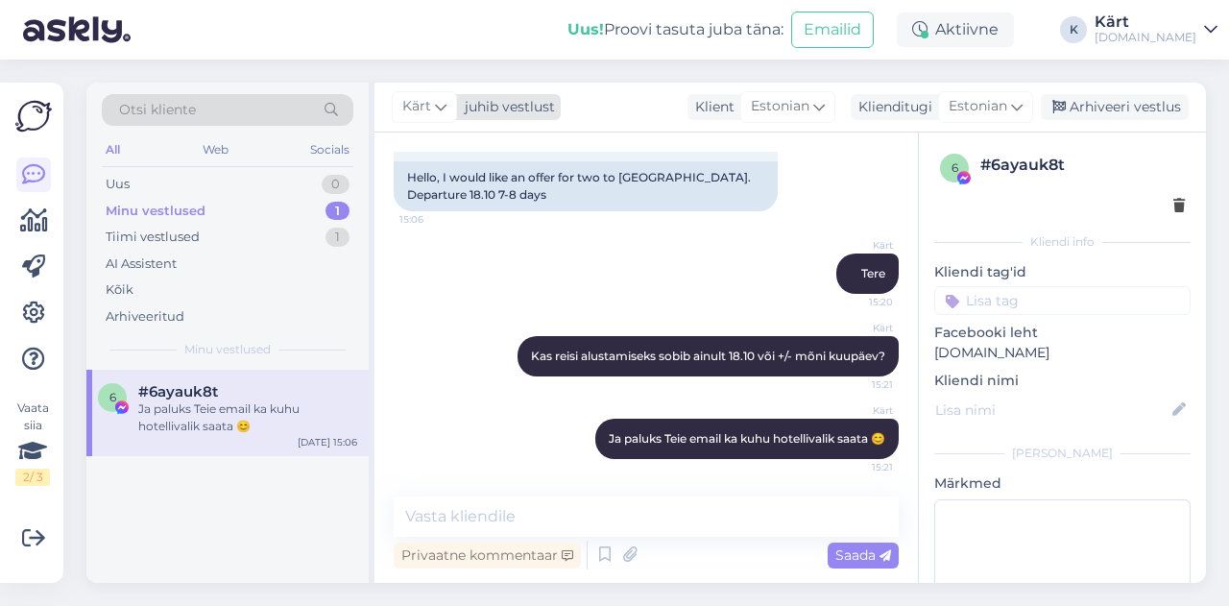
click at [445, 108] on div "Kärt" at bounding box center [424, 106] width 65 height 31
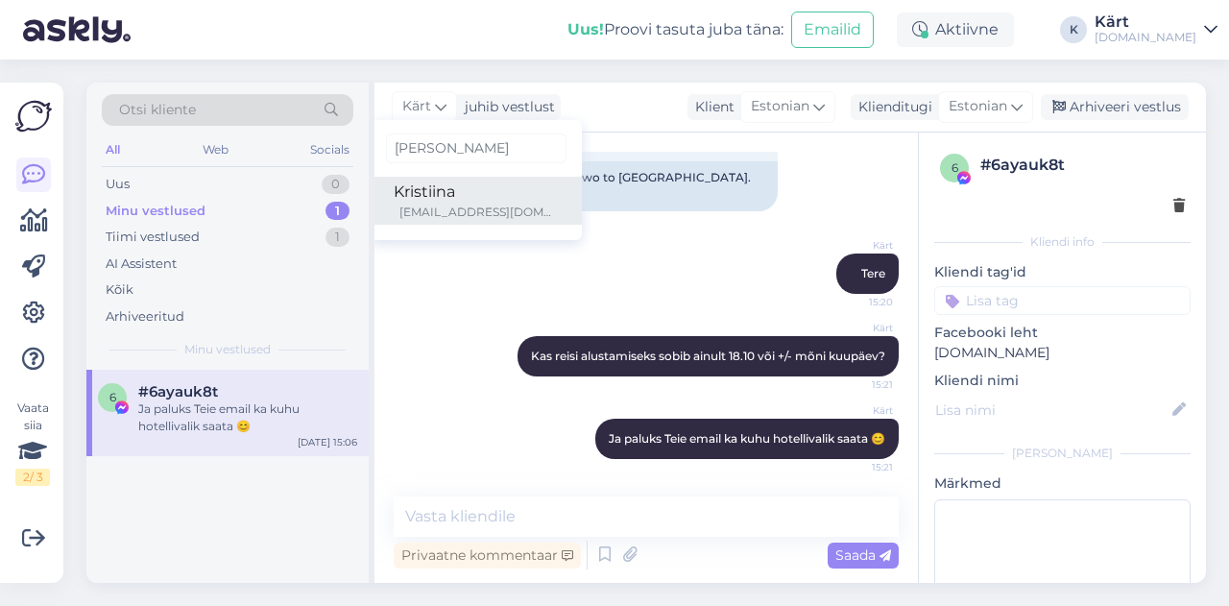
type input "[PERSON_NAME]"
click at [497, 206] on div "[EMAIL_ADDRESS][DOMAIN_NAME]" at bounding box center [478, 212] width 159 height 17
